Goal: Task Accomplishment & Management: Manage account settings

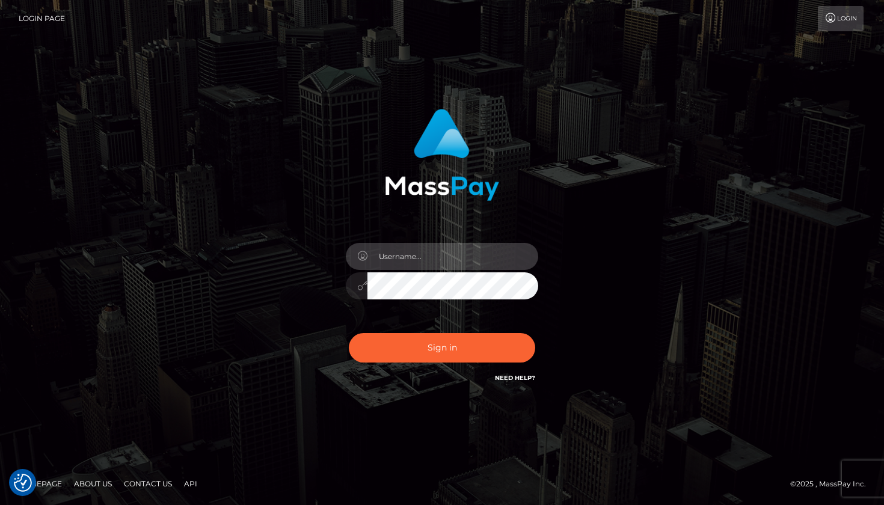
type input "[EMAIL_ADDRESS][DOMAIN_NAME]"
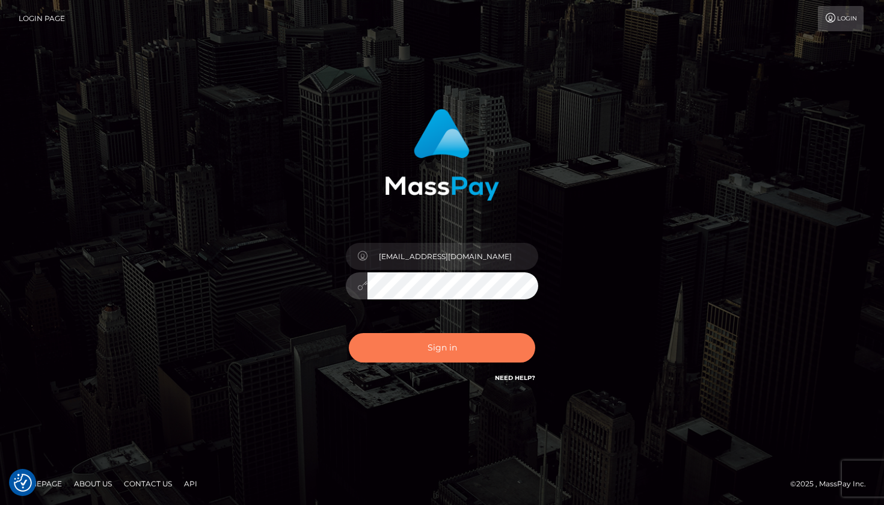
click at [503, 349] on button "Sign in" at bounding box center [442, 347] width 186 height 29
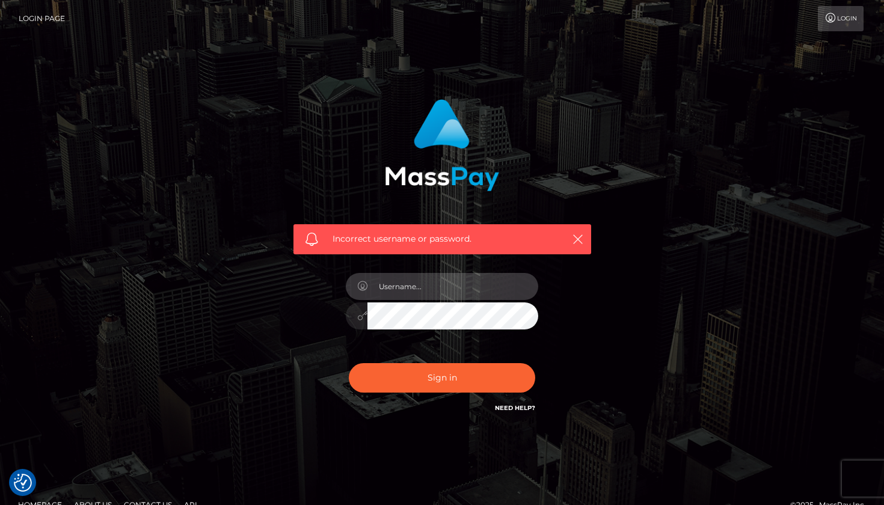
type input "[EMAIL_ADDRESS][DOMAIN_NAME]"
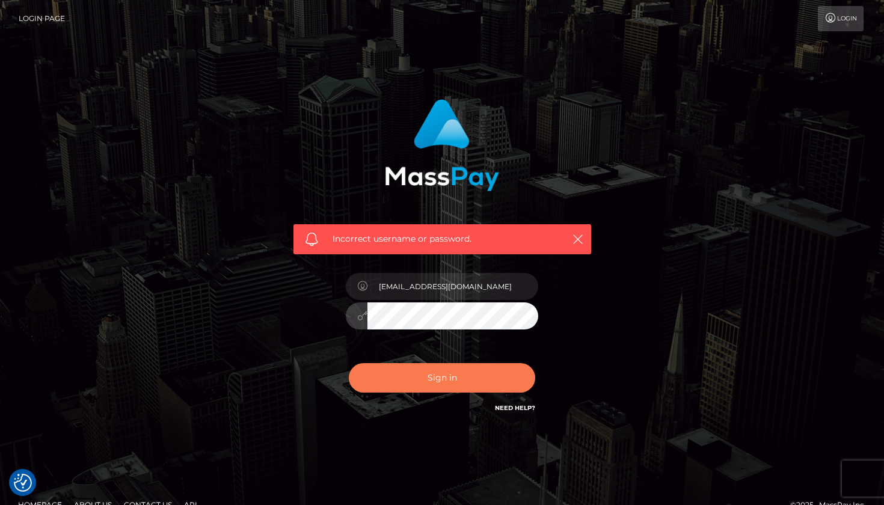
click at [466, 370] on button "Sign in" at bounding box center [442, 377] width 186 height 29
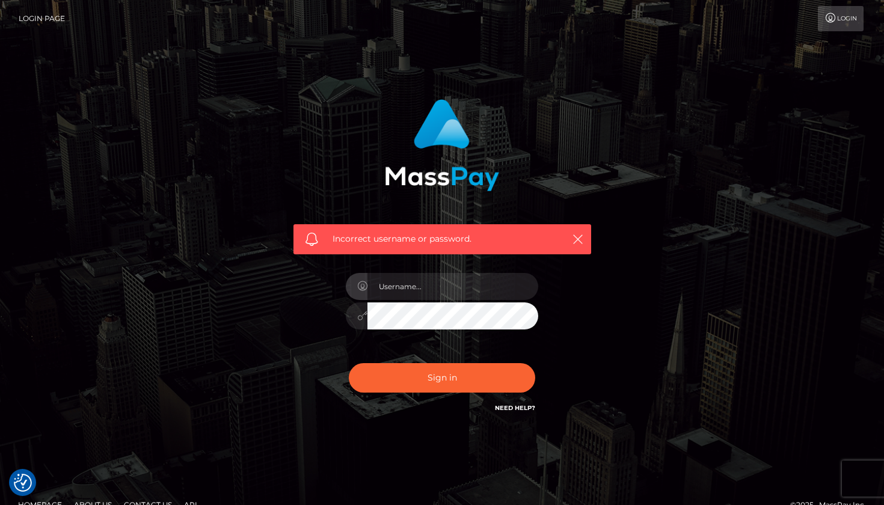
click at [444, 234] on span "Incorrect username or password." at bounding box center [443, 239] width 220 height 13
click at [444, 238] on span "Incorrect username or password." at bounding box center [443, 239] width 220 height 13
click at [518, 408] on link "Need Help?" at bounding box center [515, 408] width 40 height 8
click at [469, 289] on input "text" at bounding box center [452, 286] width 171 height 27
type input "mb9yy6nk9y@privaterelay.appleid.com"
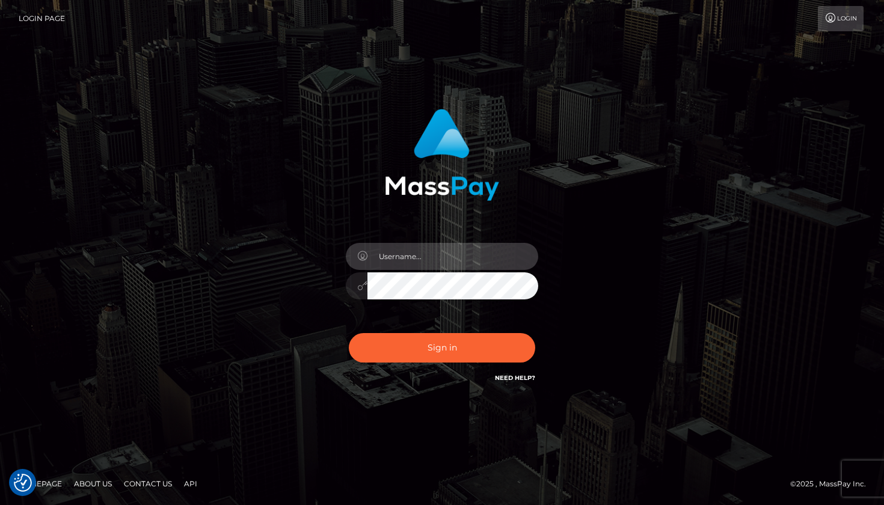
type input "[EMAIL_ADDRESS][DOMAIN_NAME]"
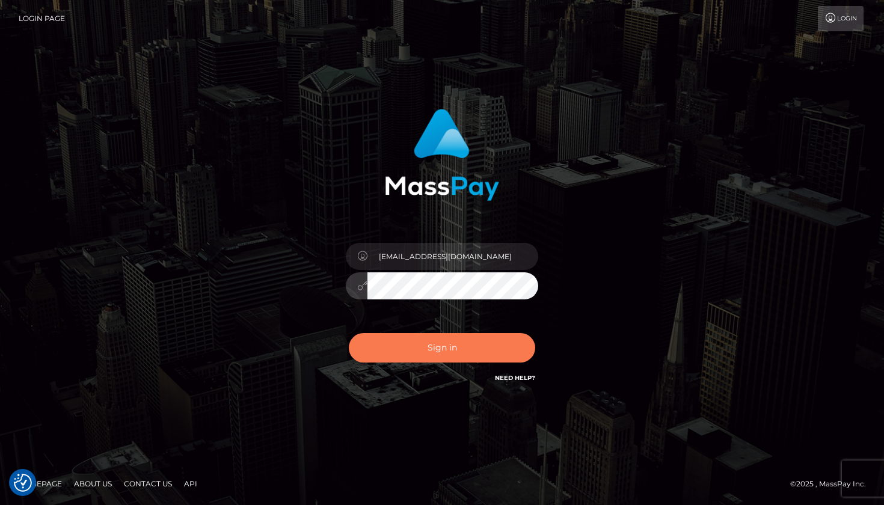
click at [463, 339] on button "Sign in" at bounding box center [442, 347] width 186 height 29
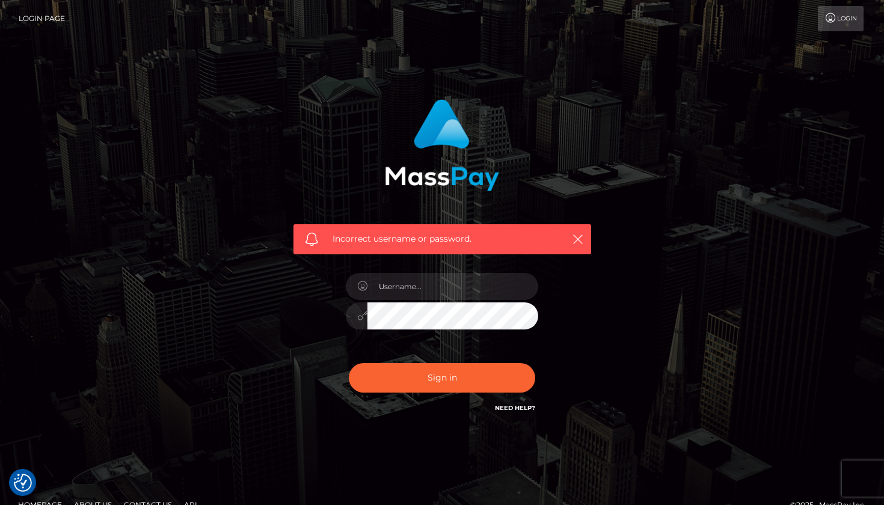
click at [366, 243] on span "Incorrect username or password." at bounding box center [443, 239] width 220 height 13
click at [395, 232] on div "Incorrect username or password." at bounding box center [443, 239] width 298 height 30
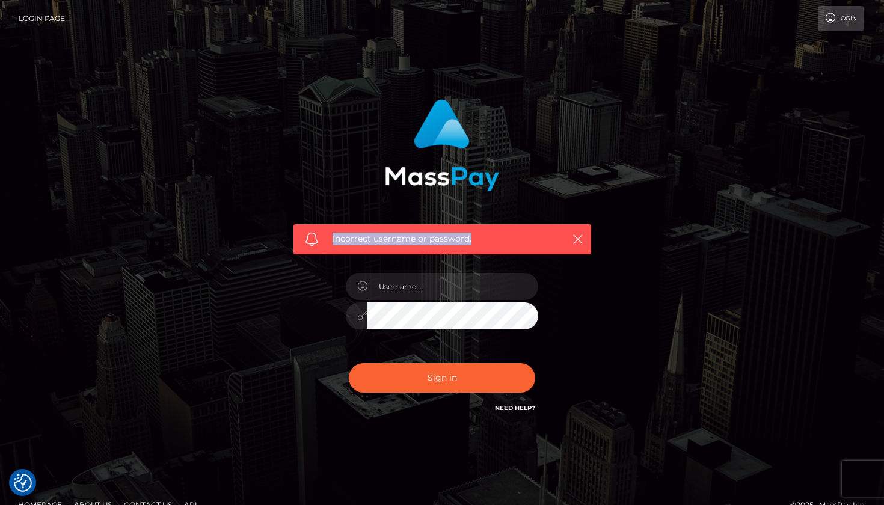
click at [395, 232] on div "Incorrect username or password." at bounding box center [443, 239] width 298 height 30
click at [636, 97] on div "Incorrect username or password." at bounding box center [442, 263] width 686 height 346
click at [42, 19] on link "Login Page" at bounding box center [42, 18] width 46 height 25
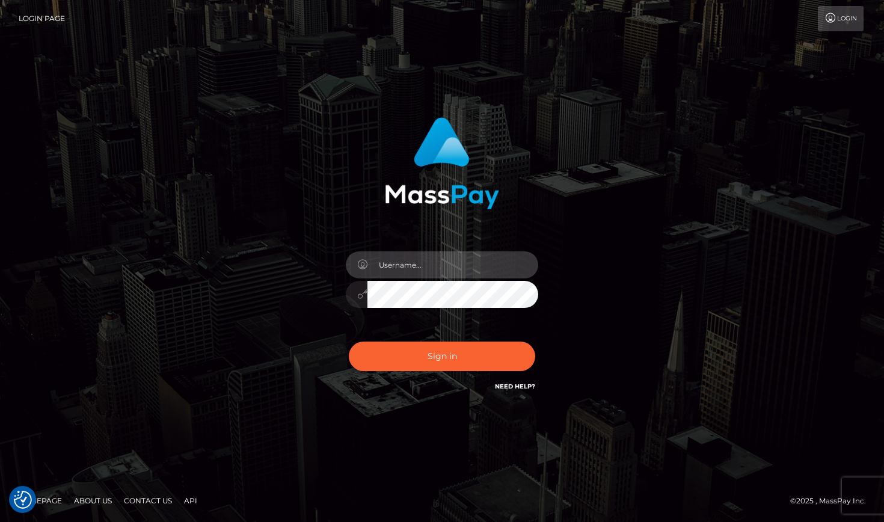
type input "[EMAIL_ADDRESS][DOMAIN_NAME]"
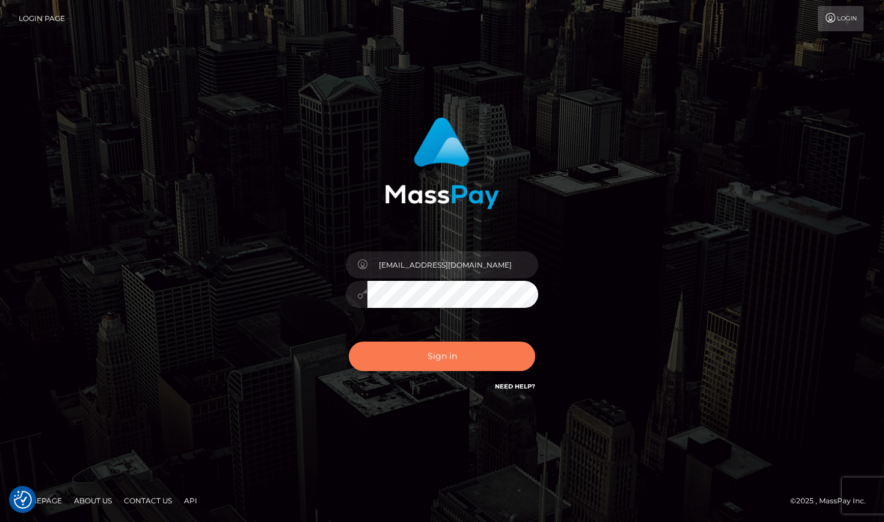
click at [466, 366] on button "Sign in" at bounding box center [442, 356] width 186 height 29
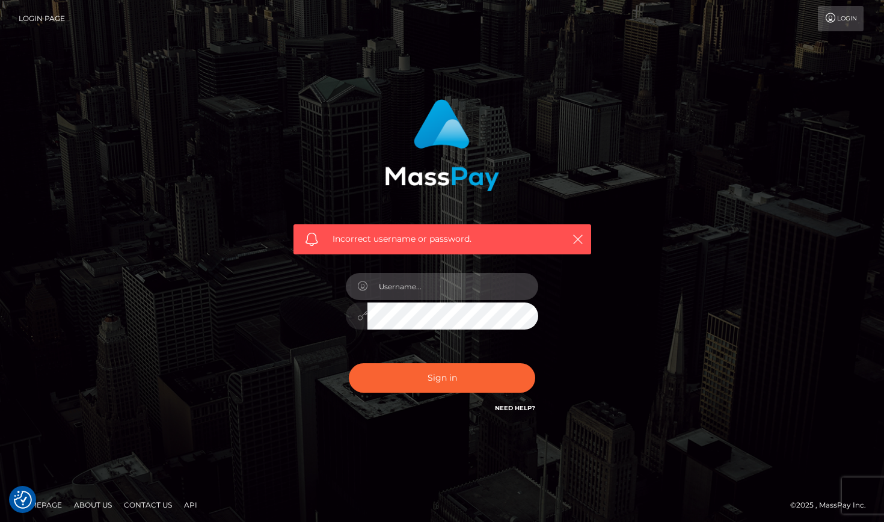
click at [522, 289] on input "text" at bounding box center [452, 286] width 171 height 27
type input "[EMAIL_ADDRESS][DOMAIN_NAME]"
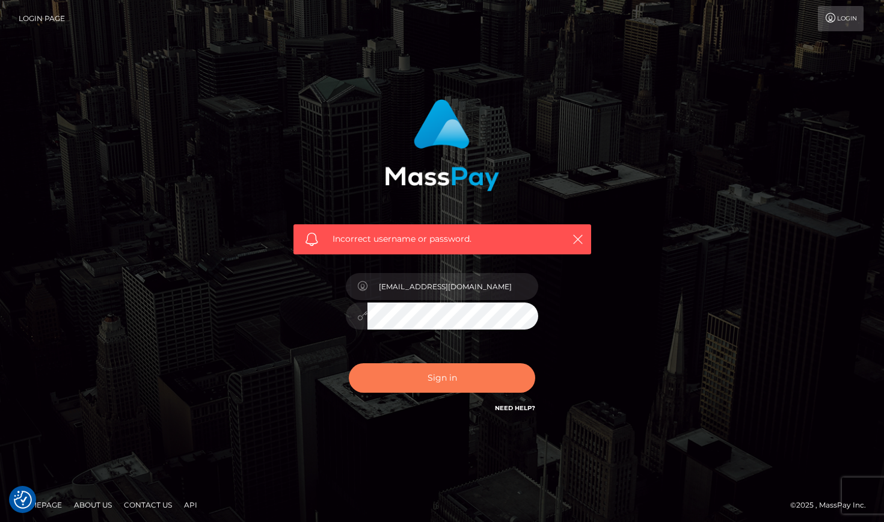
click at [497, 386] on button "Sign in" at bounding box center [442, 377] width 186 height 29
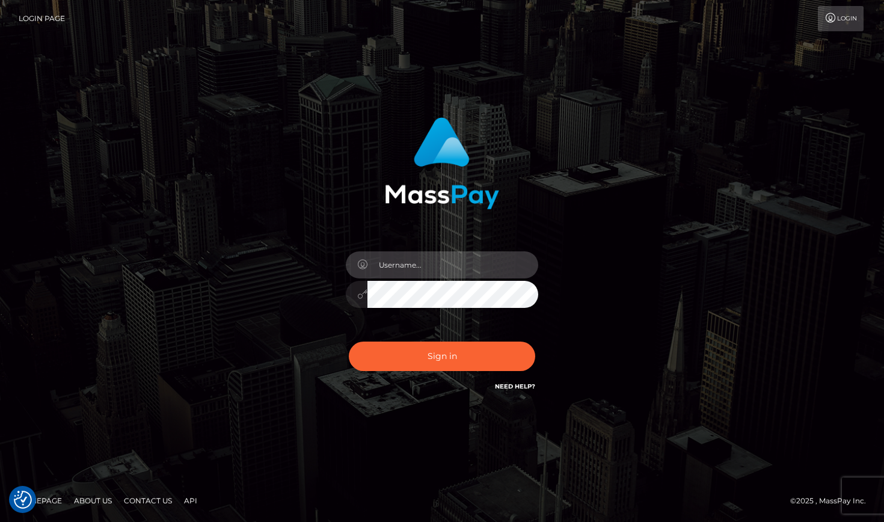
type input "[EMAIL_ADDRESS][DOMAIN_NAME]"
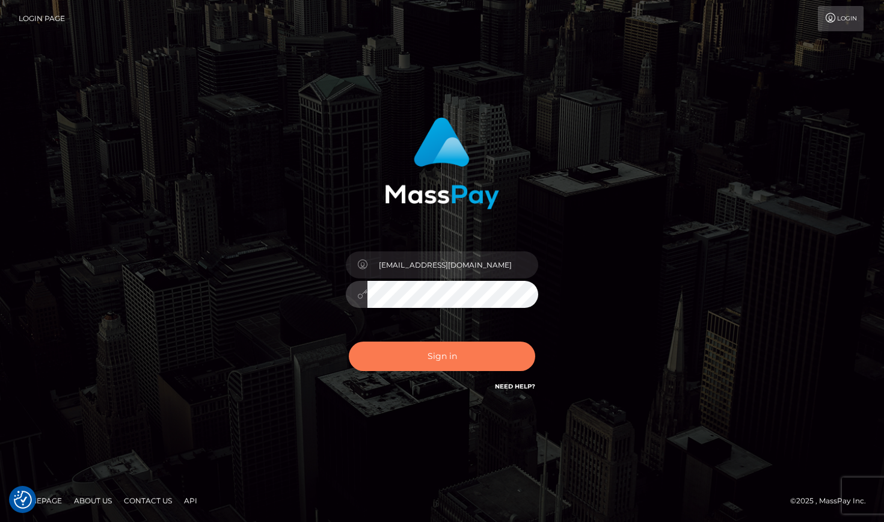
click at [450, 351] on button "Sign in" at bounding box center [442, 356] width 186 height 29
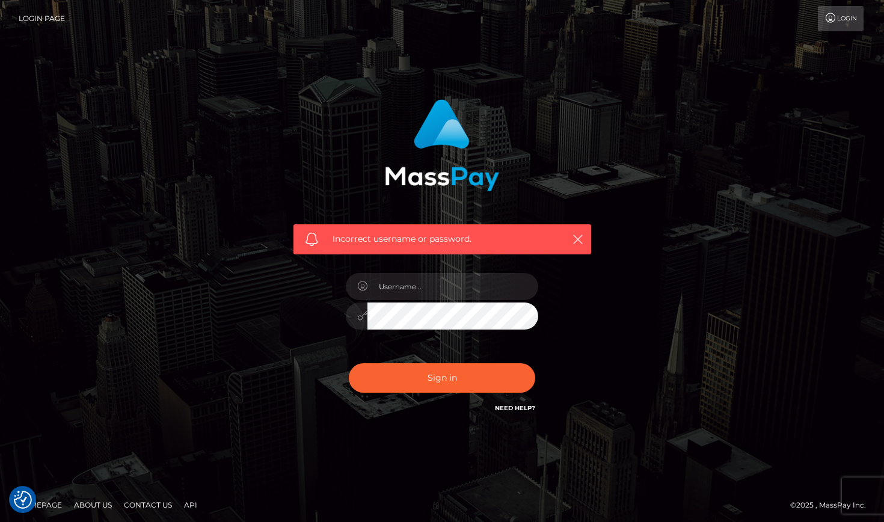
click at [440, 239] on span "Incorrect username or password." at bounding box center [443, 239] width 220 height 13
click at [381, 235] on span "Incorrect username or password." at bounding box center [443, 239] width 220 height 13
click at [157, 502] on link "Contact Us" at bounding box center [148, 505] width 58 height 19
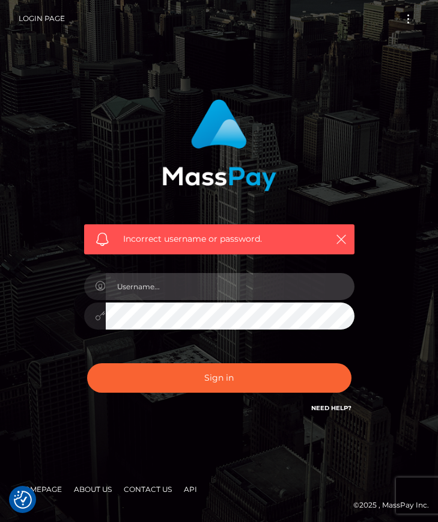
click at [250, 280] on input "text" at bounding box center [230, 286] width 249 height 27
click at [335, 286] on input "text" at bounding box center [230, 286] width 249 height 27
drag, startPoint x: 263, startPoint y: 286, endPoint x: 22, endPoint y: 271, distance: 241.0
click at [22, 271] on div "Incorrect username or password. [EMAIL_ADDRESS][DOMAIN_NAME]" at bounding box center [219, 263] width 438 height 526
type input "c"
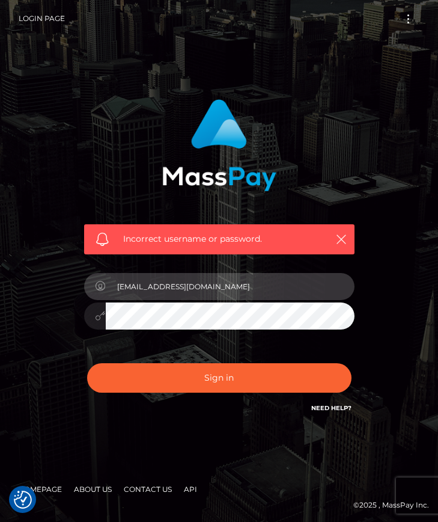
drag, startPoint x: 262, startPoint y: 288, endPoint x: 108, endPoint y: 283, distance: 153.4
click at [109, 284] on input "[EMAIL_ADDRESS][DOMAIN_NAME]" at bounding box center [230, 286] width 249 height 27
type input "C"
drag, startPoint x: 257, startPoint y: 286, endPoint x: 61, endPoint y: 266, distance: 197.0
click at [61, 266] on div "Incorrect username or password. [EMAIL_ADDRESS][DOMAIN_NAME]" at bounding box center [219, 263] width 325 height 346
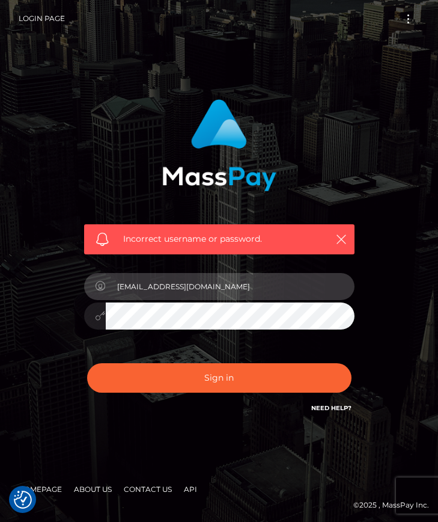
type input "c"
drag, startPoint x: 287, startPoint y: 291, endPoint x: 96, endPoint y: 274, distance: 192.0
click at [96, 275] on div "[EMAIL_ADDRESS][DOMAIN_NAME]" at bounding box center [219, 284] width 271 height 23
type input "c"
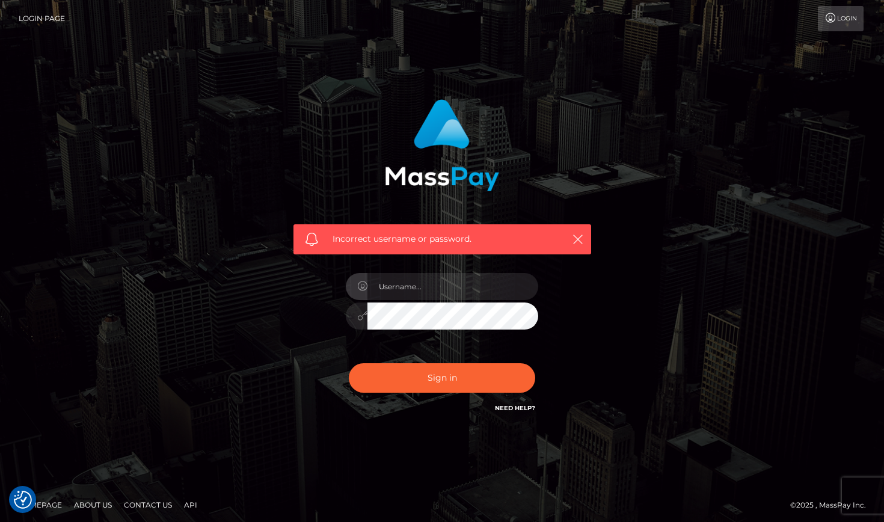
click at [46, 503] on link "Homepage" at bounding box center [40, 505] width 54 height 19
